Goal: Transaction & Acquisition: Purchase product/service

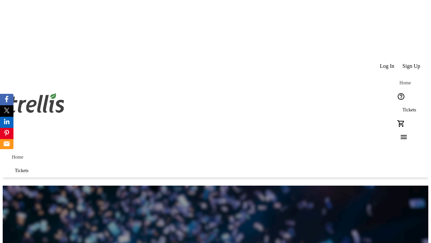
click at [412, 63] on span "Sign Up" at bounding box center [412, 66] width 18 height 6
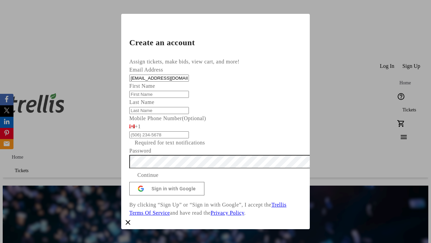
type input "[EMAIL_ADDRESS][DOMAIN_NAME]"
type input "Al"
type input "[PERSON_NAME]"
click at [159, 179] on span "Continue" at bounding box center [147, 175] width 21 height 8
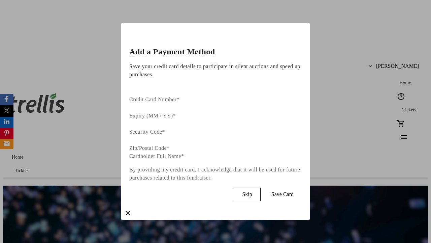
click at [252, 191] on span "Skip" at bounding box center [247, 194] width 10 height 6
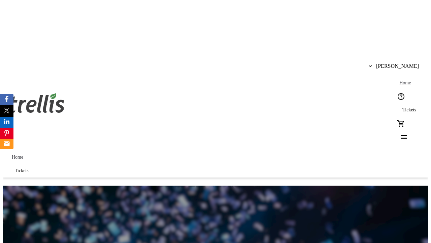
click at [403, 107] on span "Tickets" at bounding box center [410, 109] width 14 height 5
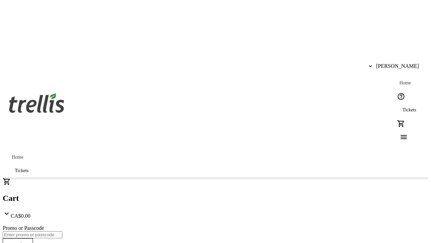
type input "1"
